Goal: Information Seeking & Learning: Find specific fact

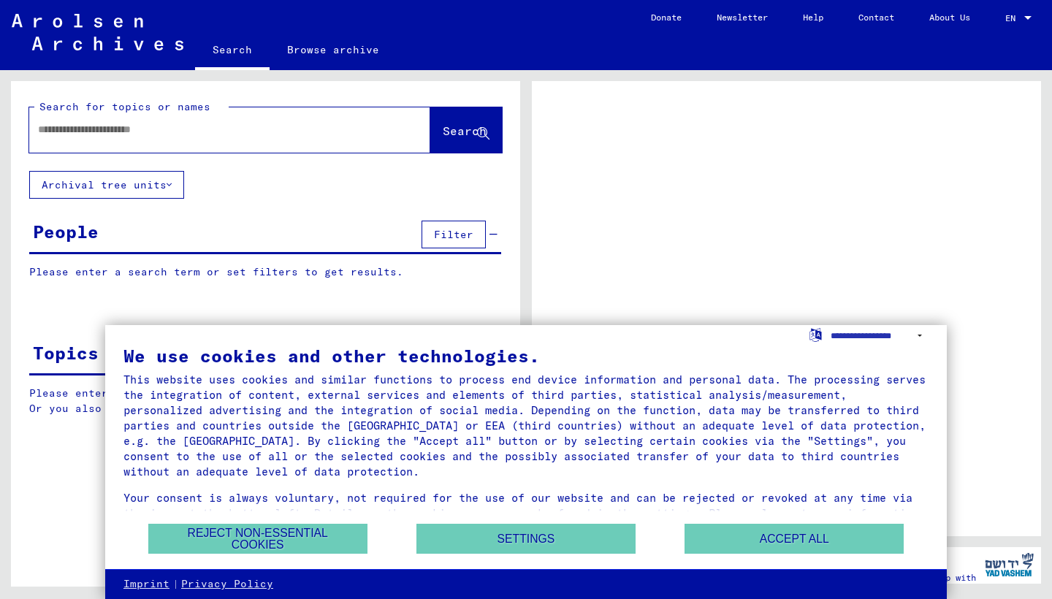
click at [237, 137] on input "text" at bounding box center [216, 129] width 357 height 15
type input "*********"
click at [443, 131] on span "Search" at bounding box center [465, 130] width 44 height 15
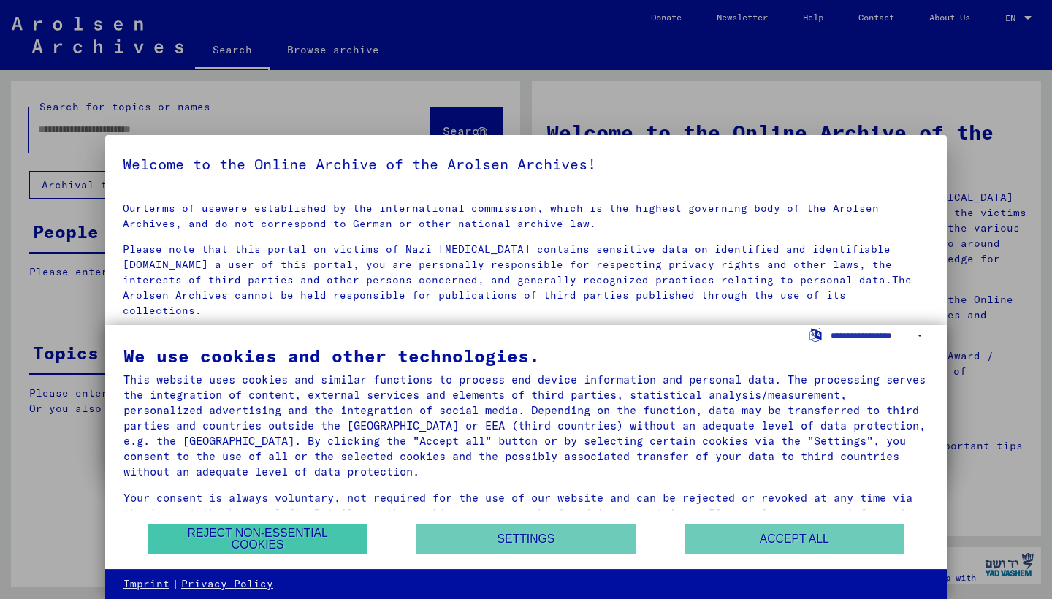
click at [305, 533] on button "Reject non-essential cookies" at bounding box center [257, 539] width 219 height 30
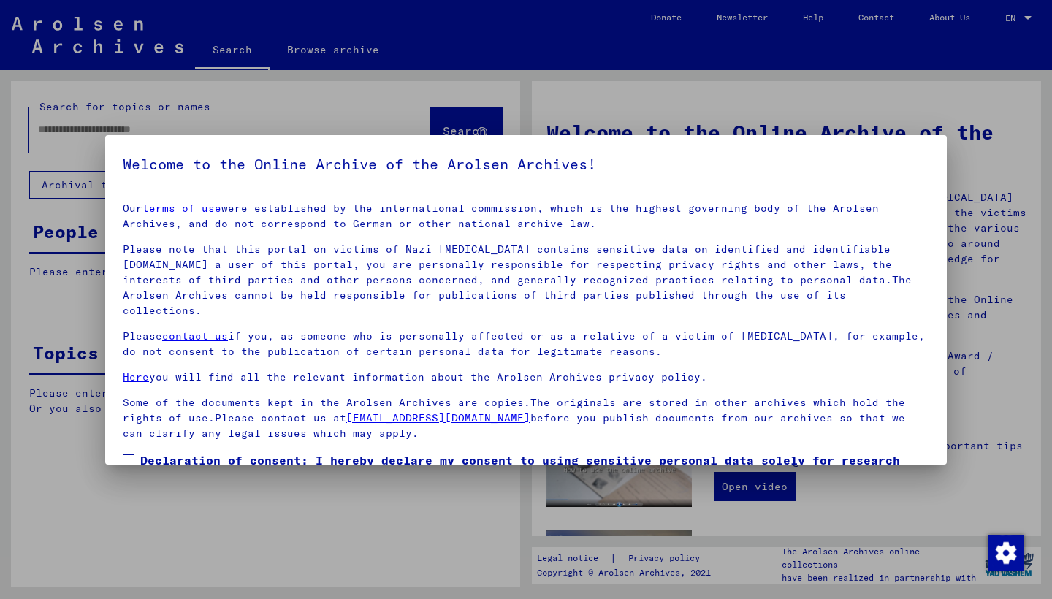
click at [129, 454] on span at bounding box center [129, 460] width 12 height 12
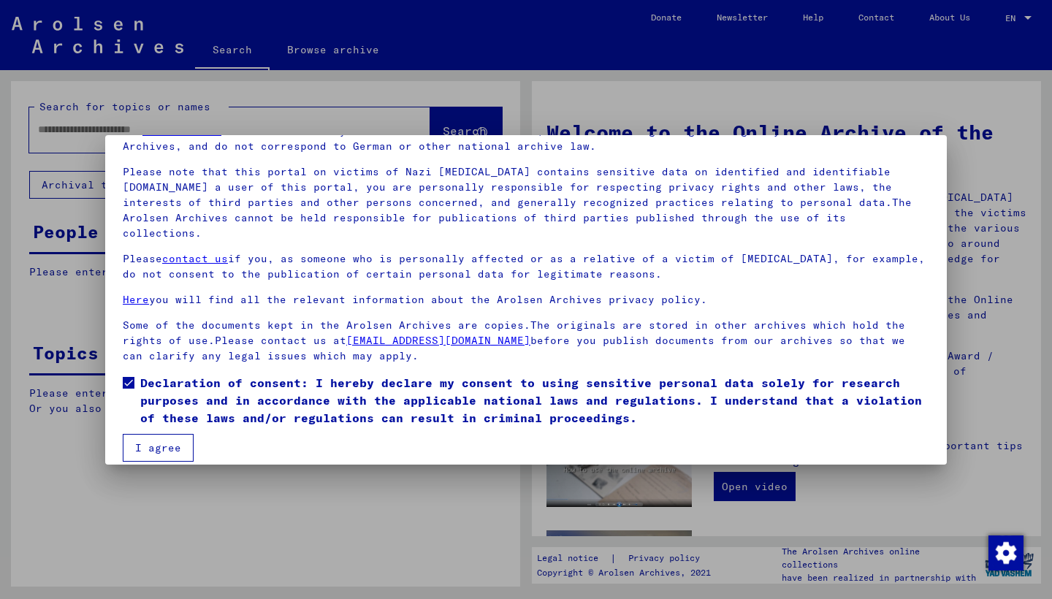
scroll to position [77, 0]
click at [162, 435] on button "I agree" at bounding box center [158, 449] width 71 height 28
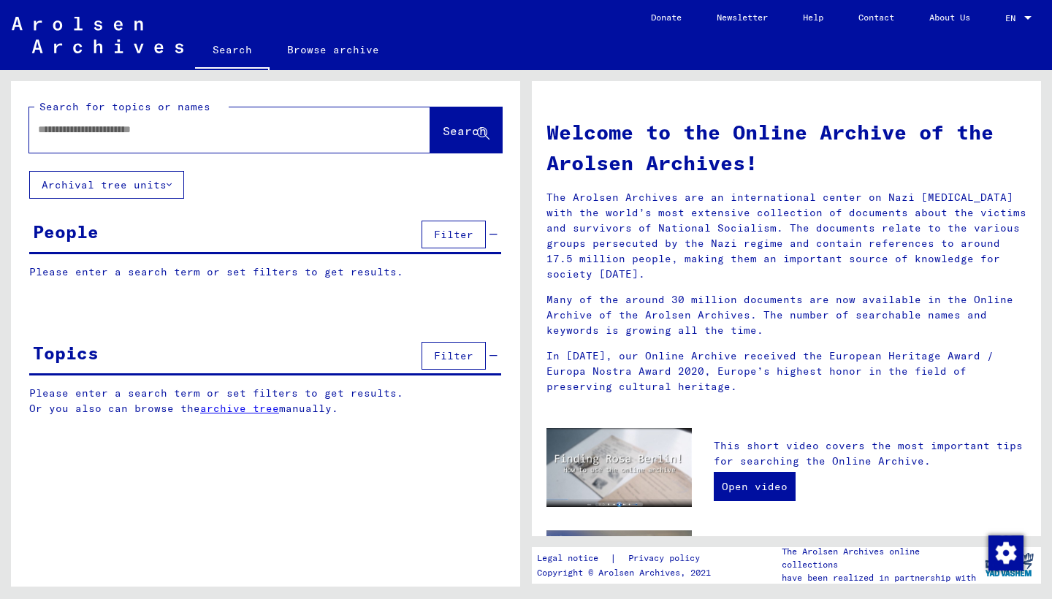
scroll to position [0, 0]
click at [243, 144] on div at bounding box center [207, 129] width 357 height 33
click at [258, 130] on input "text" at bounding box center [212, 129] width 348 height 15
type input "*********"
click at [443, 128] on span "Search" at bounding box center [465, 130] width 44 height 15
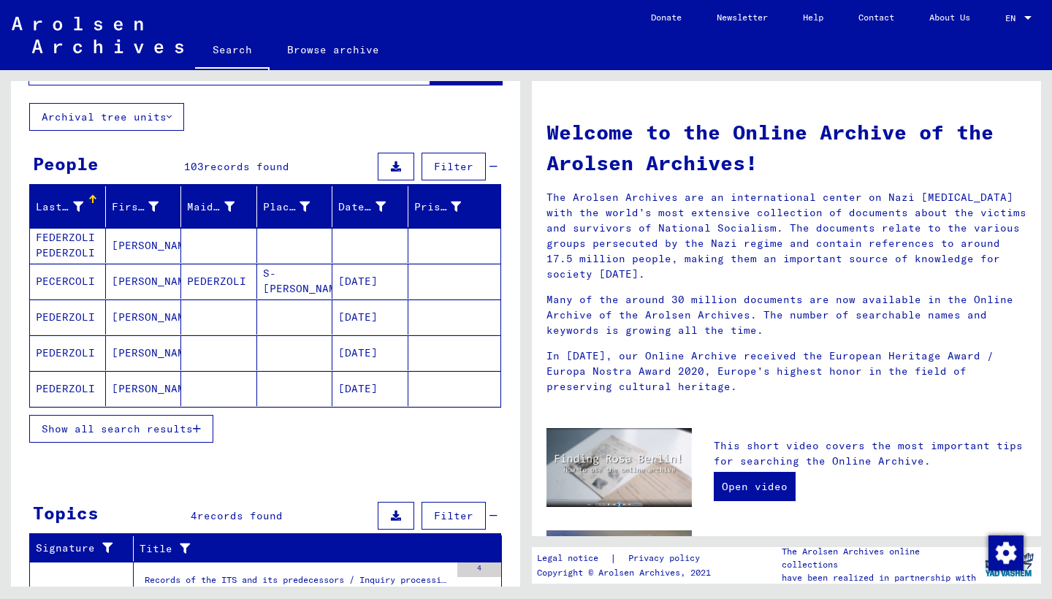
scroll to position [80, 0]
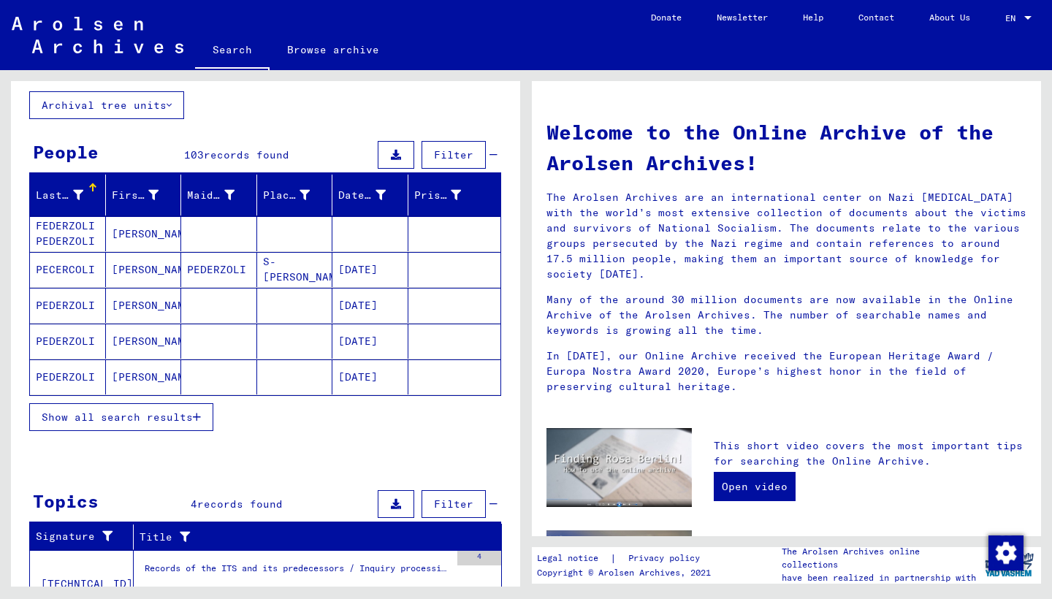
click at [136, 418] on span "Show all search results" at bounding box center [117, 416] width 151 height 13
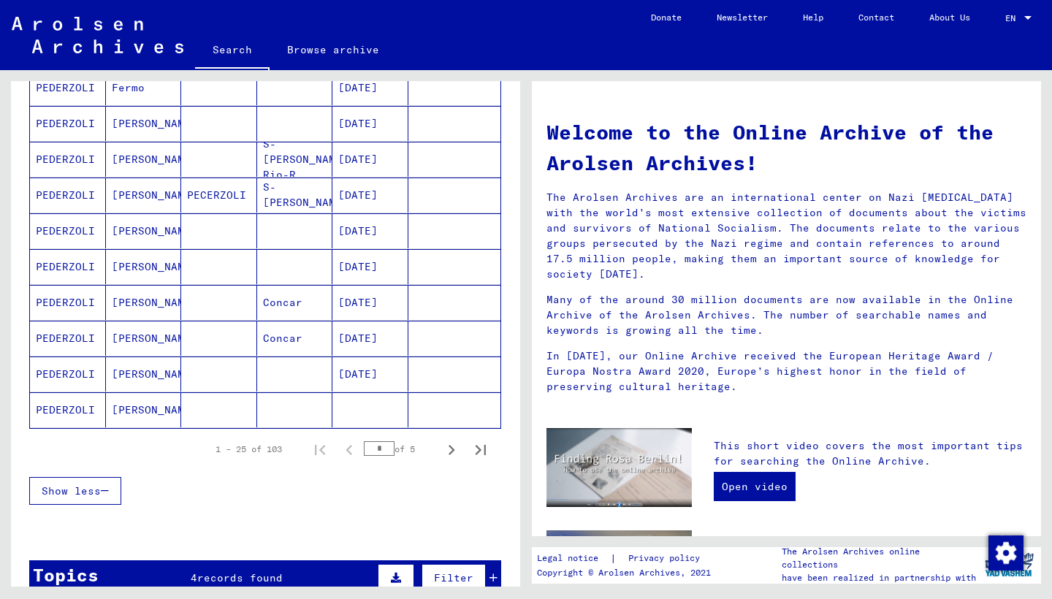
scroll to position [767, 0]
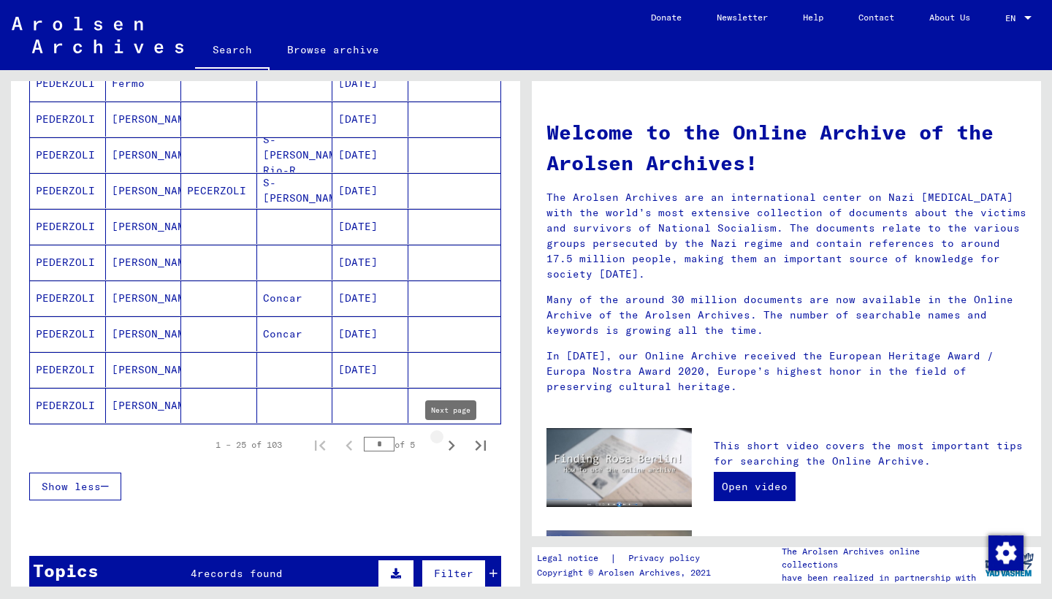
click at [451, 445] on icon "Next page" at bounding box center [451, 445] width 20 height 20
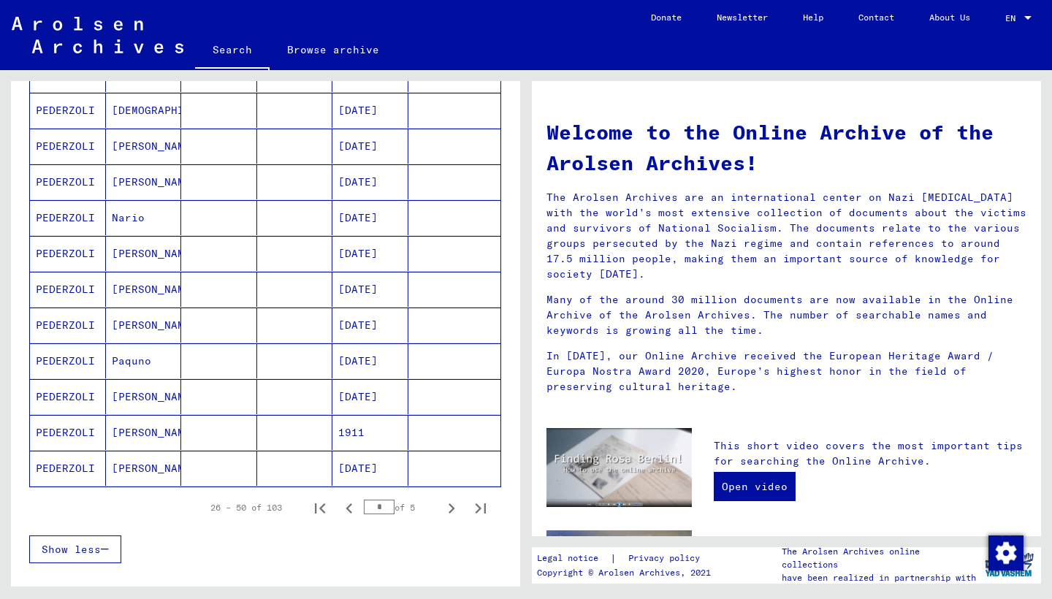
scroll to position [719, 0]
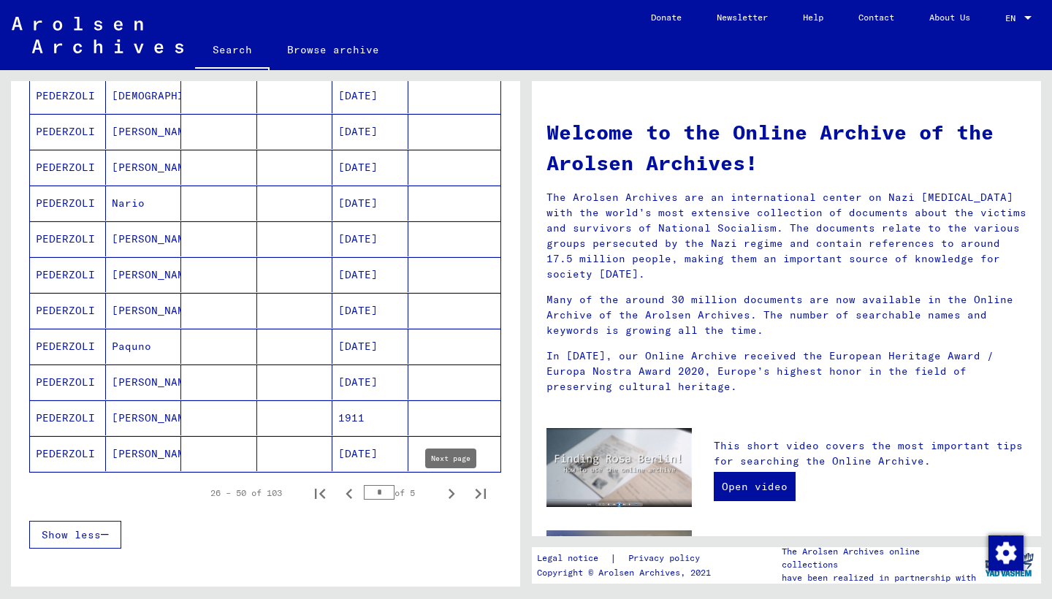
click at [454, 492] on icon "Next page" at bounding box center [451, 493] width 20 height 20
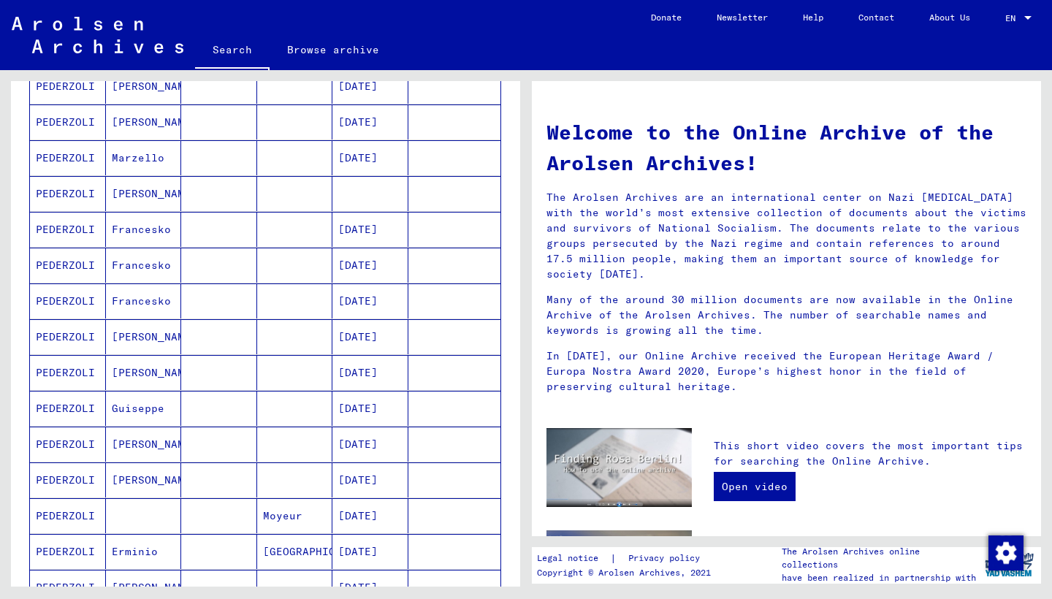
scroll to position [595, 0]
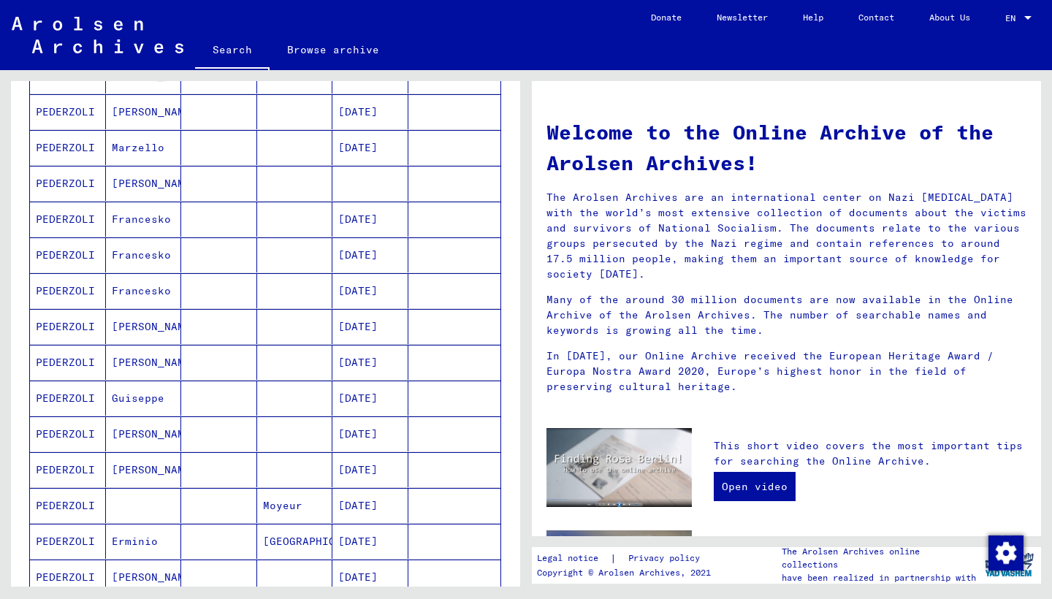
click at [64, 396] on mat-cell "PEDERZOLI" at bounding box center [68, 397] width 76 height 35
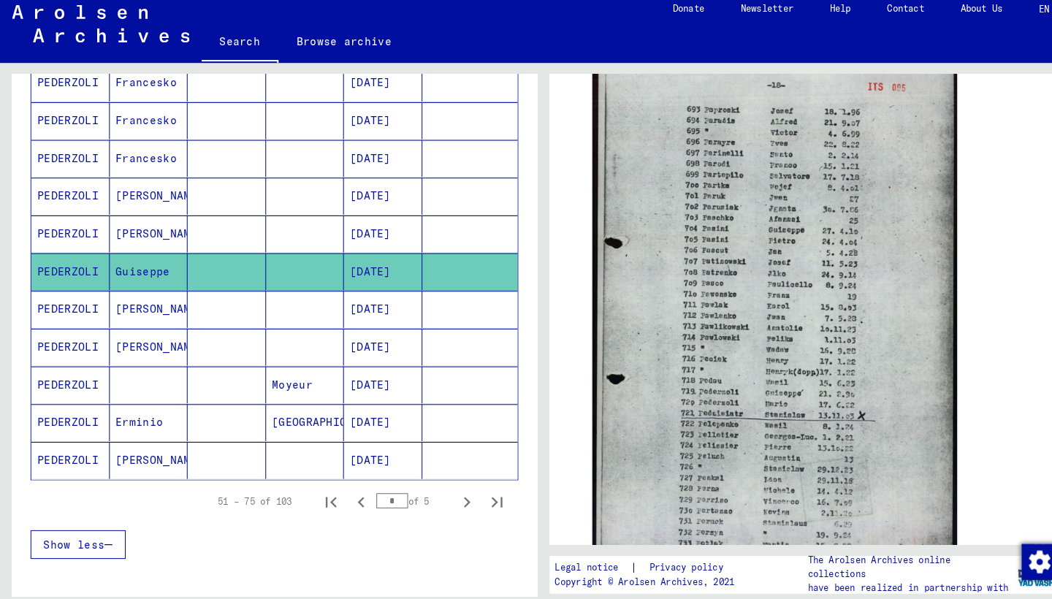
scroll to position [746, 0]
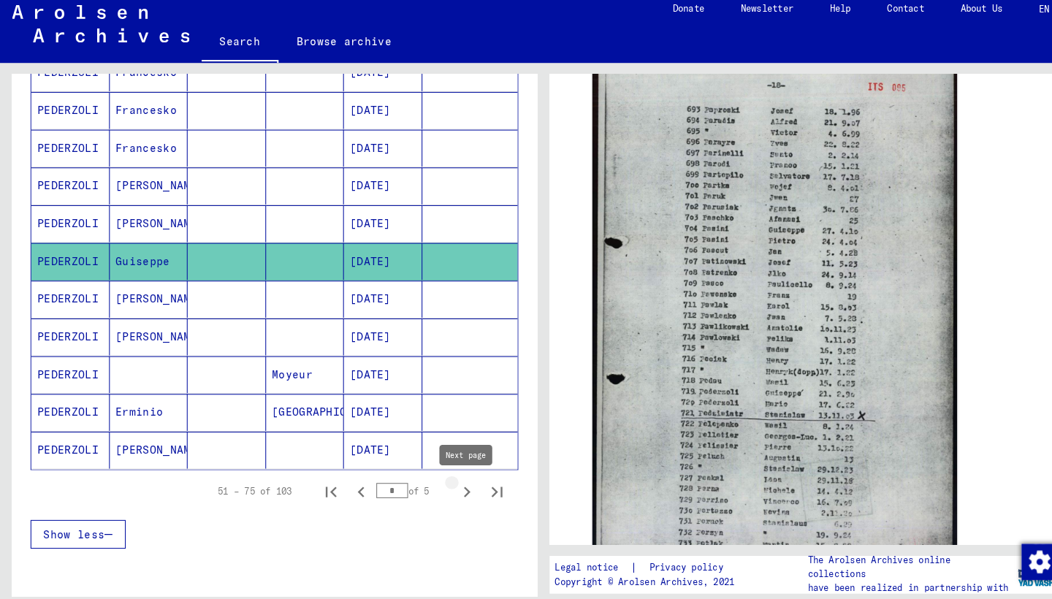
click at [451, 476] on icon "Next page" at bounding box center [451, 485] width 20 height 20
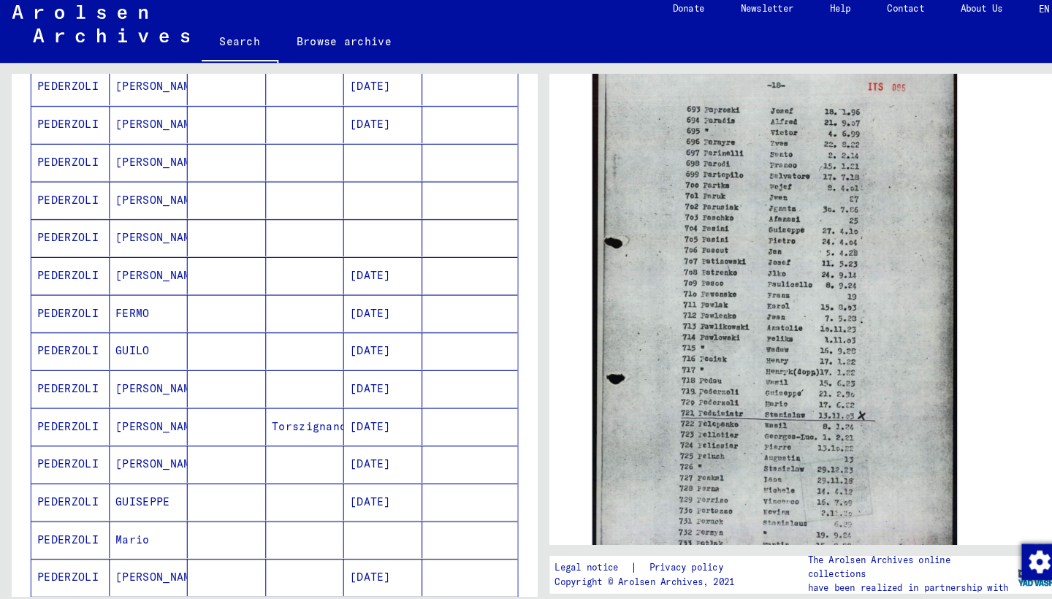
scroll to position [483, 0]
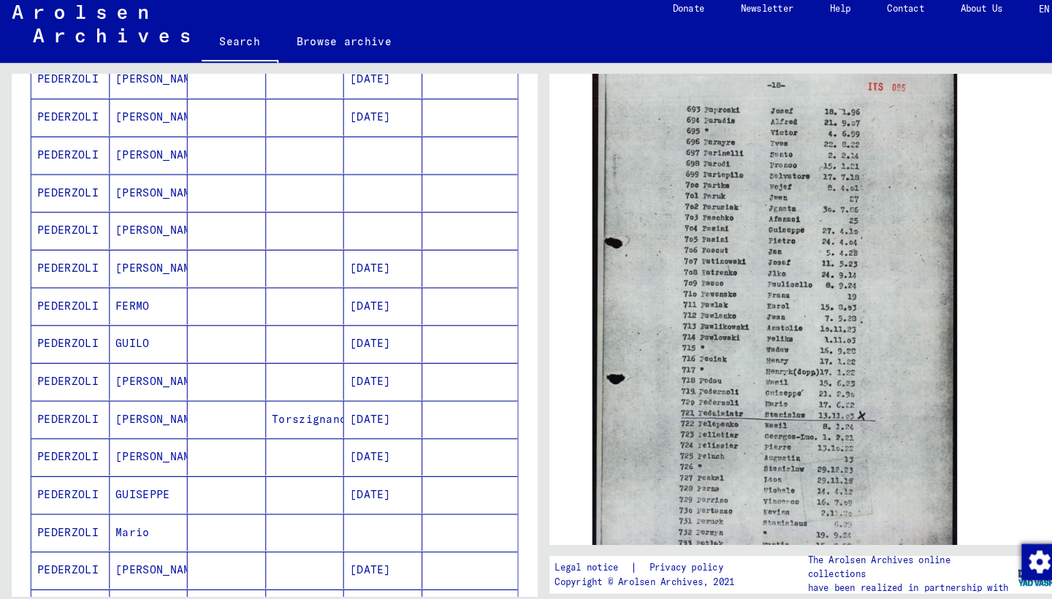
click at [76, 222] on mat-cell "PEDERZOLI" at bounding box center [68, 232] width 76 height 36
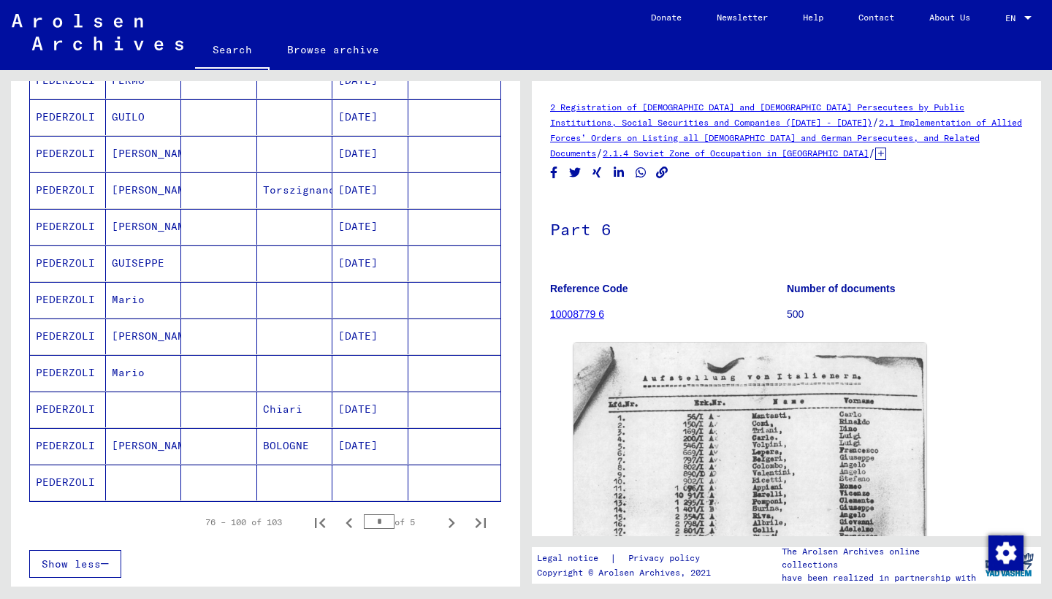
scroll to position [722, 0]
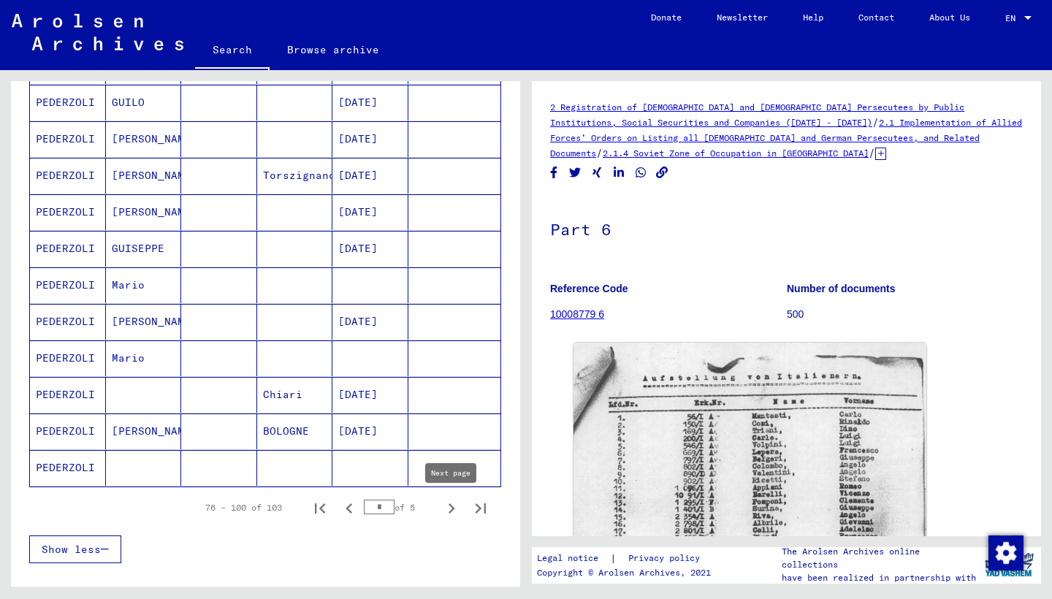
click at [451, 507] on icon "Next page" at bounding box center [451, 508] width 7 height 10
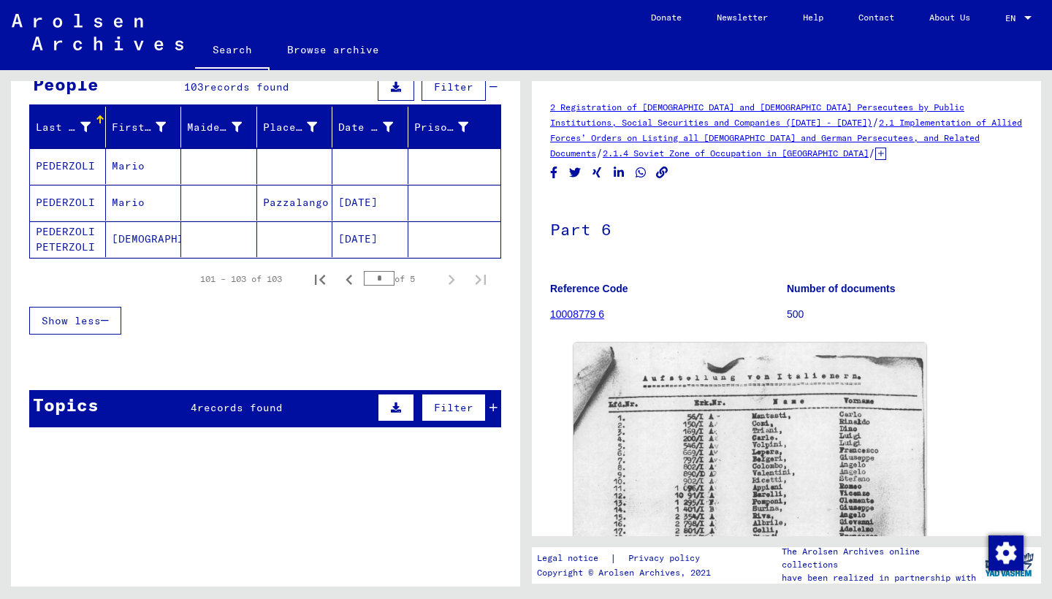
scroll to position [146, 0]
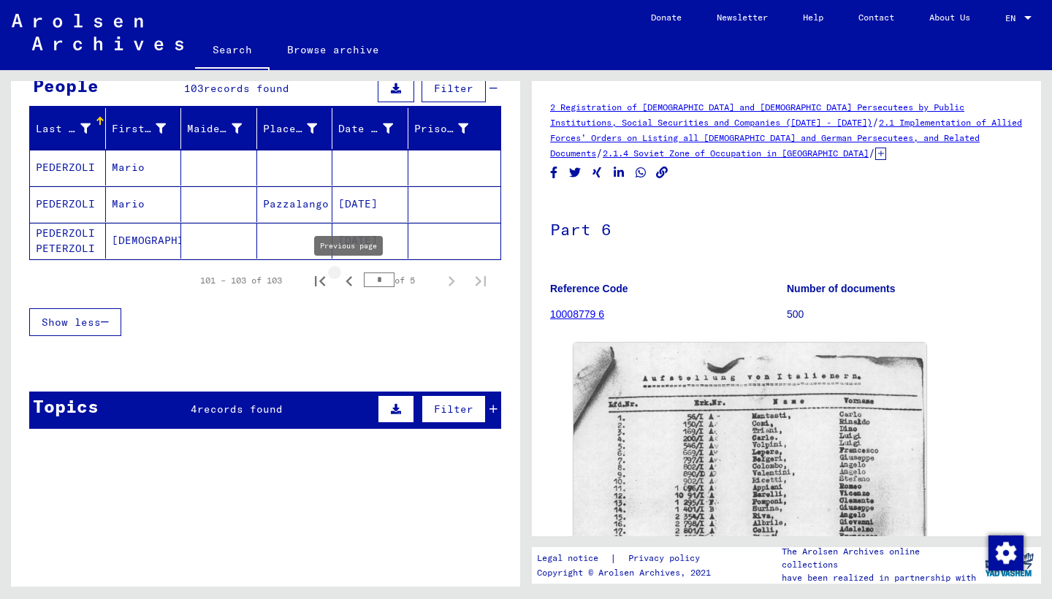
click at [351, 281] on icon "Previous page" at bounding box center [349, 281] width 20 height 20
type input "*"
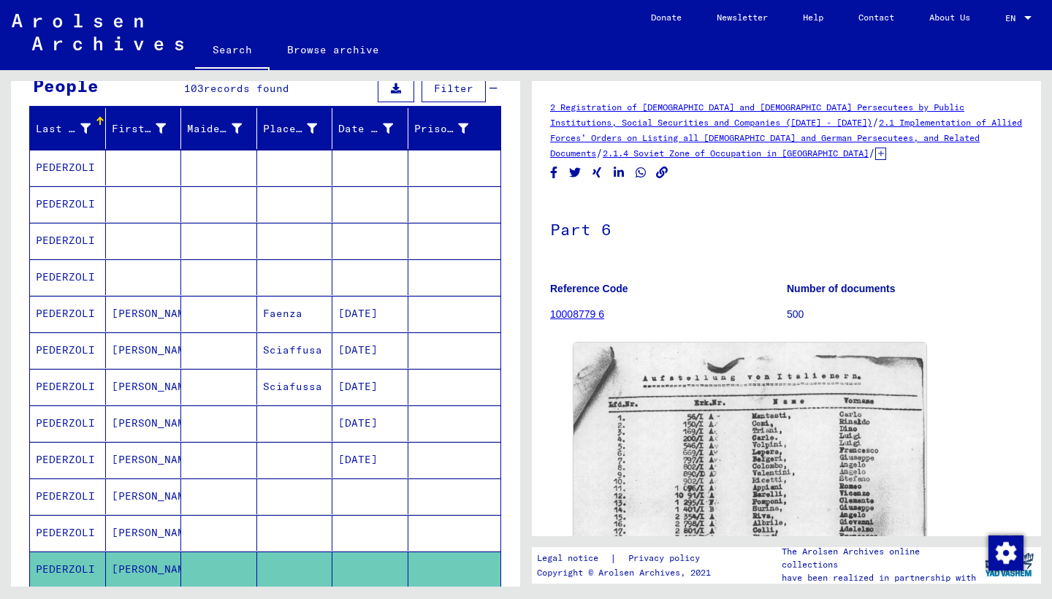
click at [351, 281] on mat-cell at bounding box center [370, 277] width 76 height 36
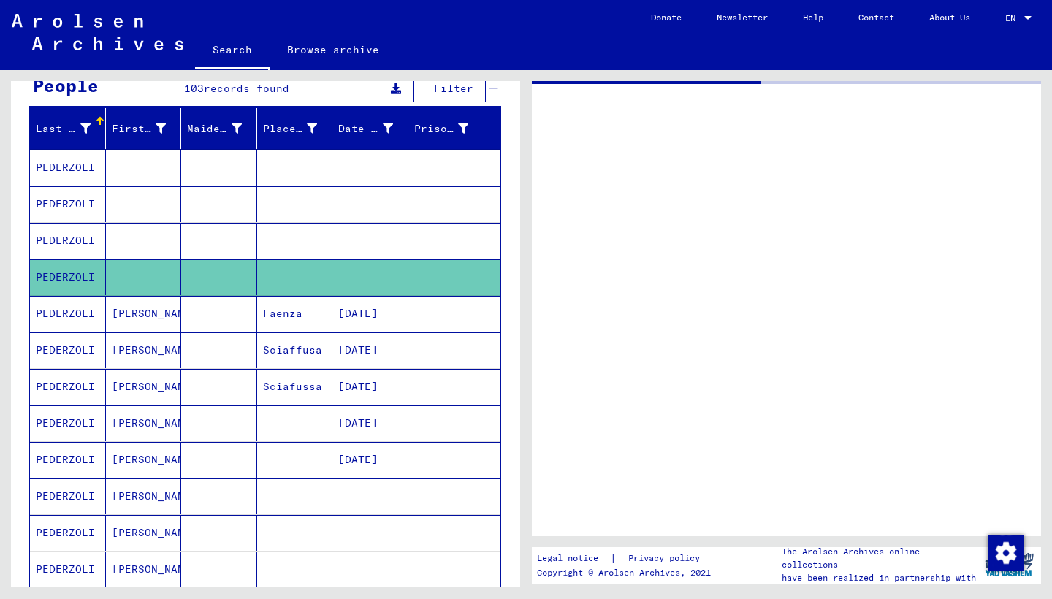
click at [351, 281] on mat-cell at bounding box center [370, 277] width 76 height 36
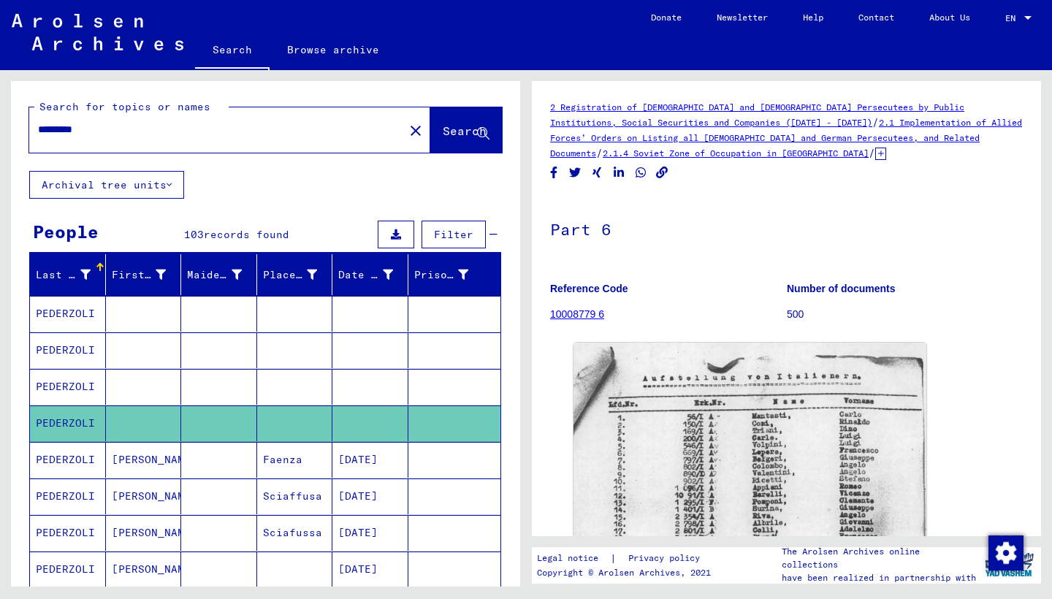
click at [407, 131] on mat-icon "close" at bounding box center [416, 131] width 18 height 18
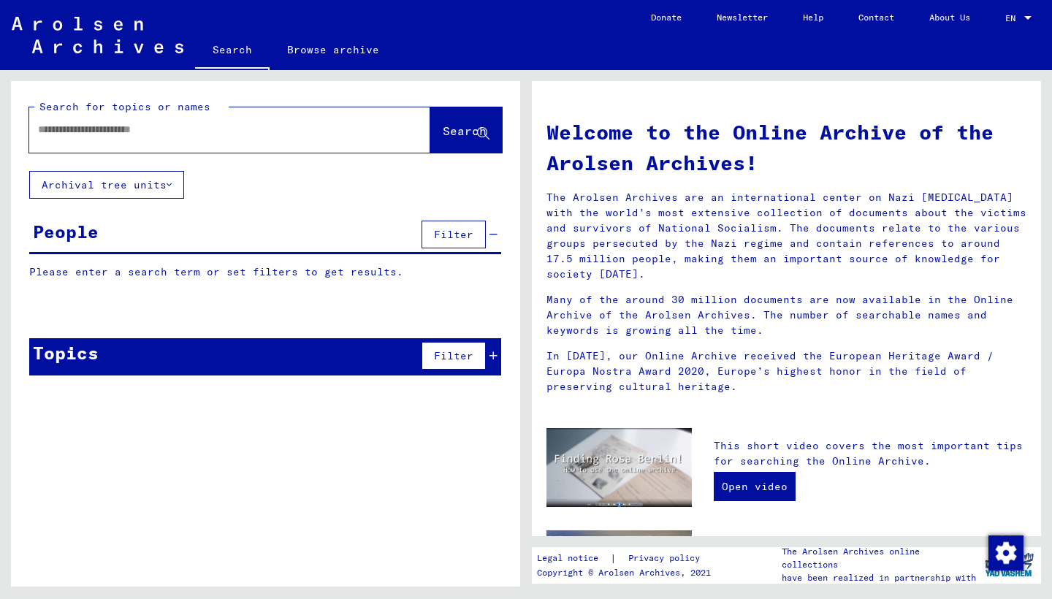
click at [334, 138] on div at bounding box center [207, 129] width 357 height 33
click at [232, 129] on input "text" at bounding box center [212, 129] width 348 height 15
type input "******"
click at [445, 124] on span "Search" at bounding box center [465, 130] width 44 height 15
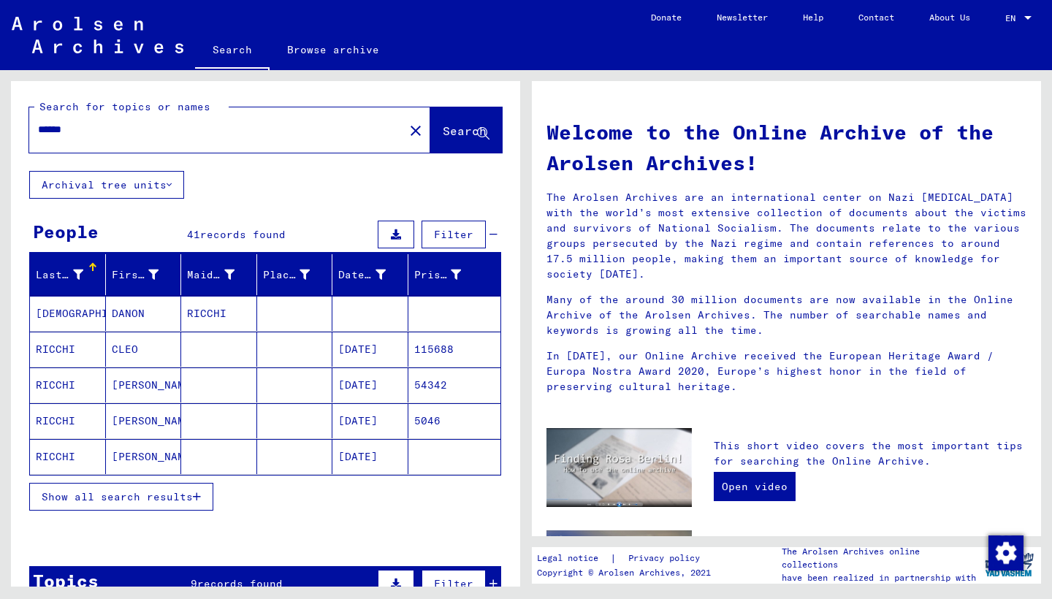
click at [67, 456] on mat-cell "RICCHI" at bounding box center [68, 456] width 76 height 35
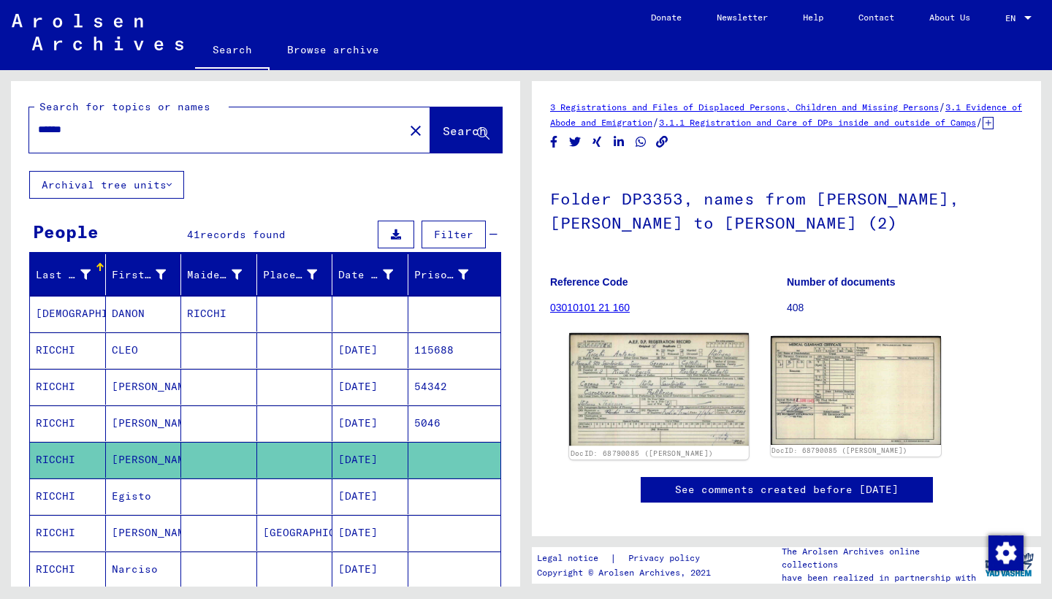
click at [681, 425] on img at bounding box center [658, 389] width 179 height 112
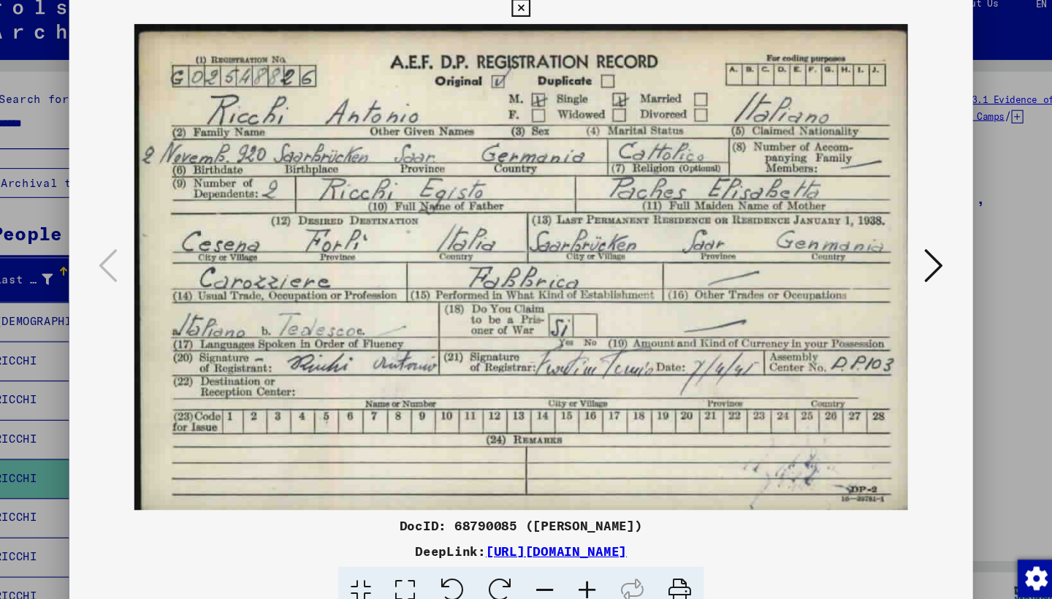
click at [534, 13] on icon at bounding box center [525, 22] width 17 height 18
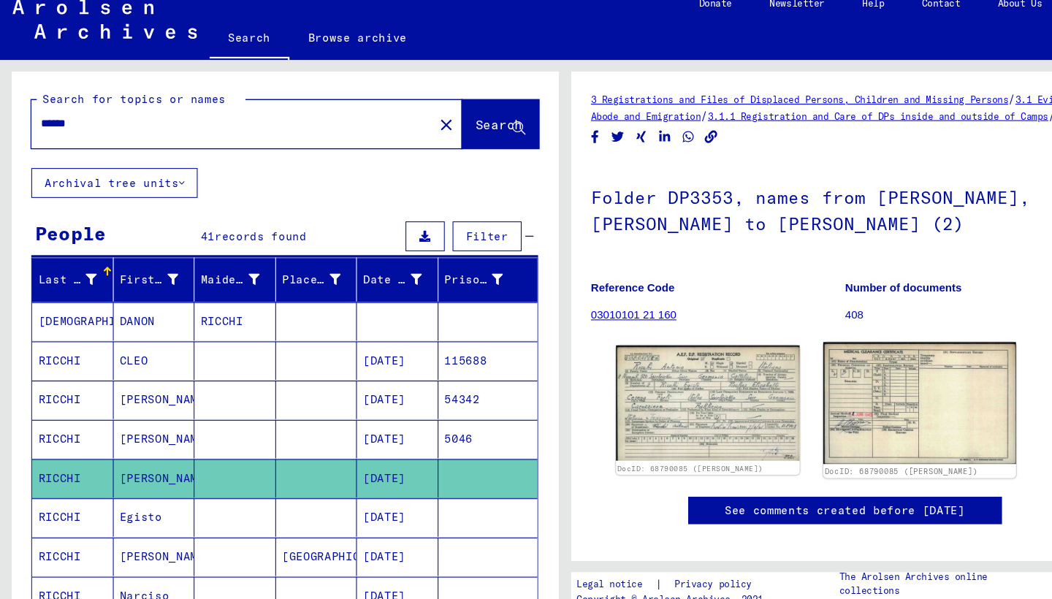
click at [833, 374] on img at bounding box center [855, 390] width 179 height 114
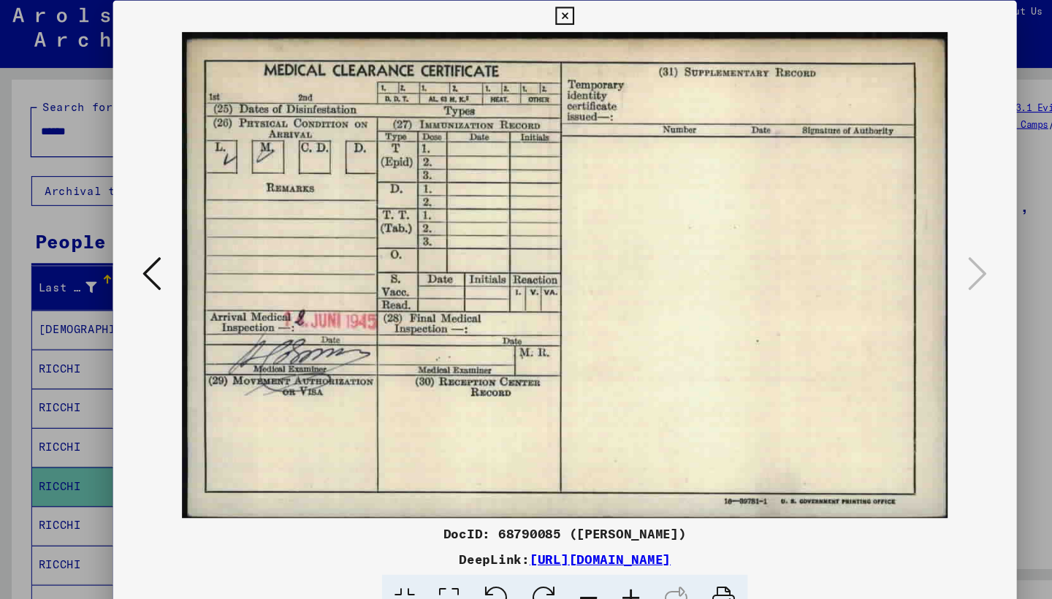
click at [534, 15] on icon at bounding box center [525, 22] width 17 height 18
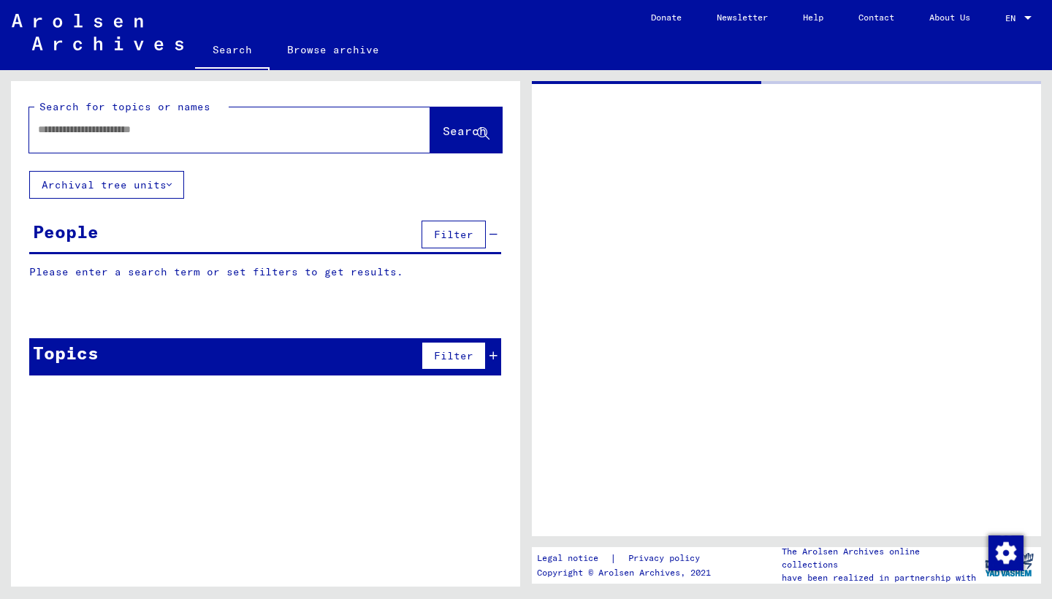
type input "*********"
